Goal: Task Accomplishment & Management: Complete application form

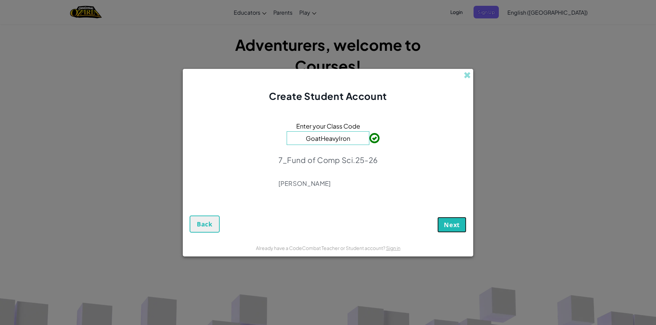
click at [457, 223] on span "Next" at bounding box center [452, 225] width 16 height 8
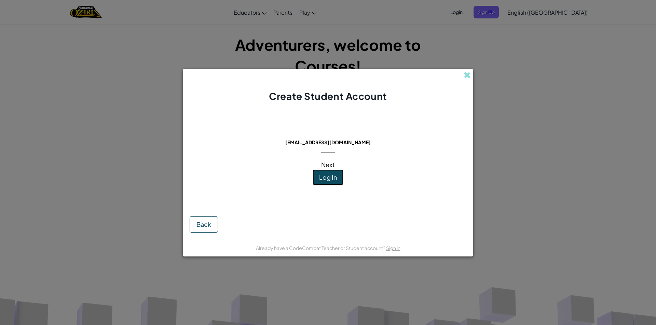
click at [327, 180] on span "Log In" at bounding box center [328, 177] width 18 height 8
